Goal: Find specific page/section: Find specific page/section

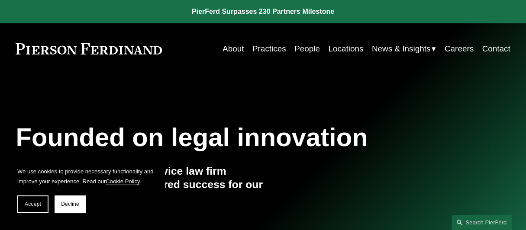
click at [301, 48] on link "People" at bounding box center [307, 49] width 26 height 16
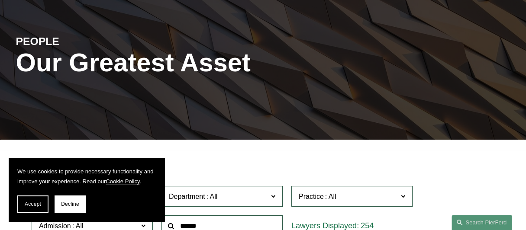
scroll to position [130, 0]
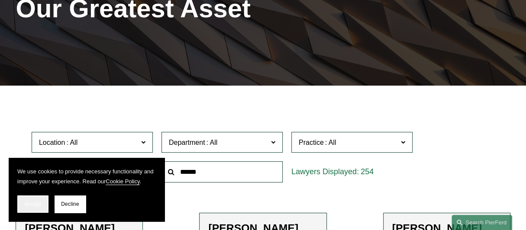
click at [34, 206] on span "Accept" at bounding box center [33, 204] width 16 height 6
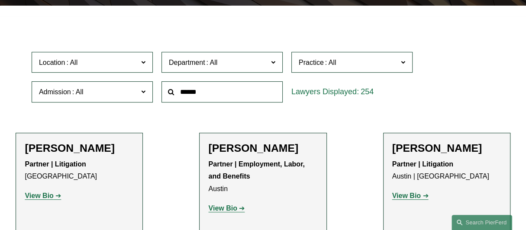
scroll to position [216, 0]
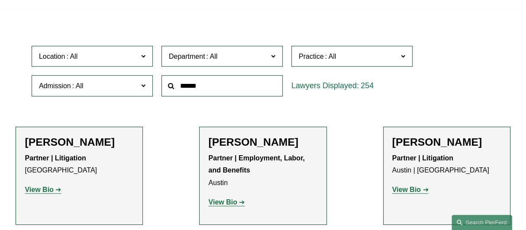
click at [223, 91] on input "text" at bounding box center [221, 85] width 121 height 21
type input "********"
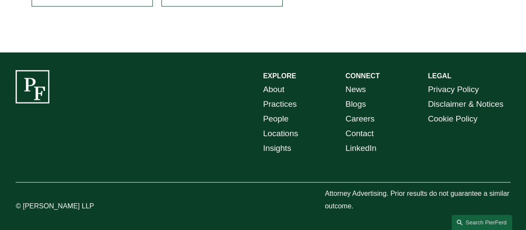
scroll to position [308, 0]
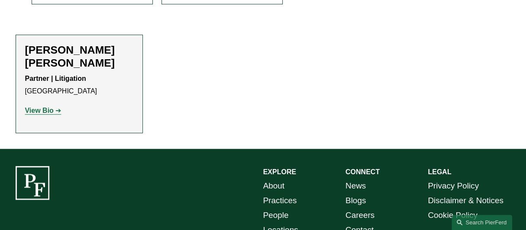
click at [71, 55] on h2 "[PERSON_NAME] [PERSON_NAME]" at bounding box center [79, 57] width 109 height 26
click at [49, 113] on strong "View Bio" at bounding box center [39, 110] width 29 height 7
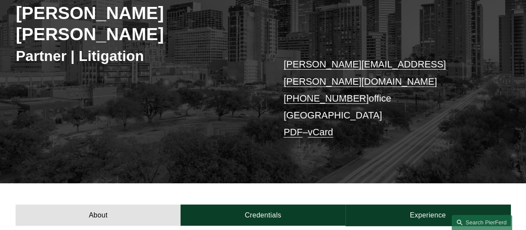
scroll to position [130, 0]
